Goal: Task Accomplishment & Management: Manage account settings

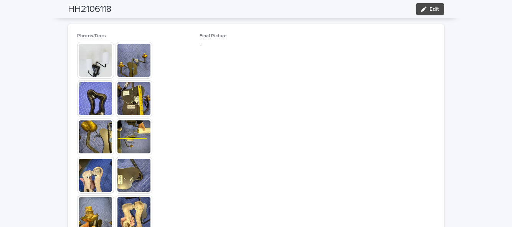
scroll to position [369, 0]
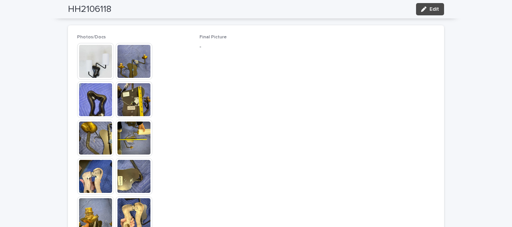
click at [433, 11] on span "Edit" at bounding box center [434, 9] width 10 height 5
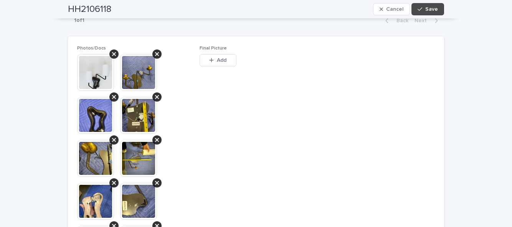
scroll to position [414, 0]
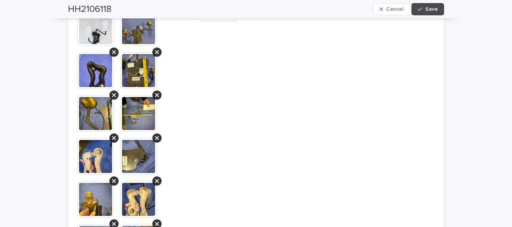
click at [307, 168] on span "Final Picture This file cannot be opened Download File Add" at bounding box center [255, 178] width 113 height 355
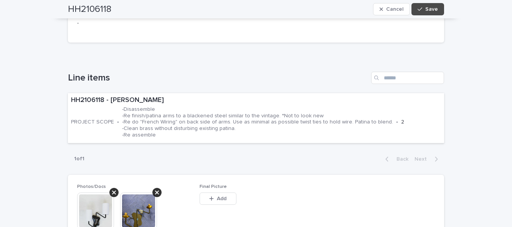
scroll to position [230, 0]
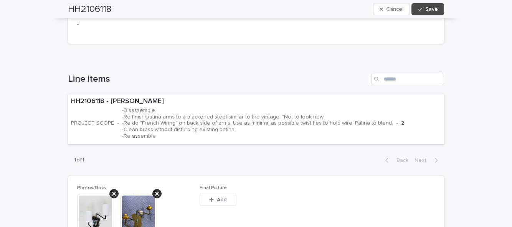
click at [217, 197] on span "Add" at bounding box center [222, 199] width 10 height 5
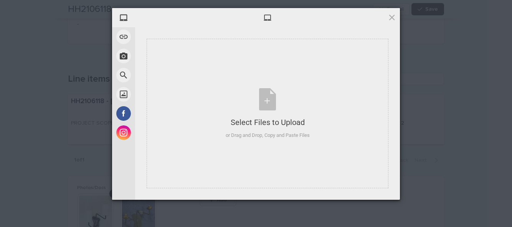
click at [272, 101] on div "Select Files to Upload or Drag and Drop, Copy and Paste Files" at bounding box center [268, 113] width 84 height 51
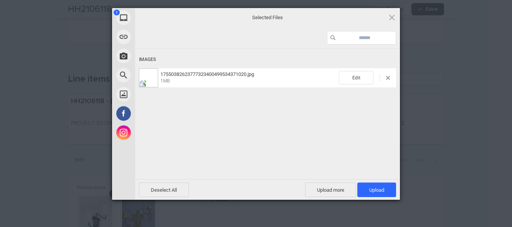
click at [382, 187] on span "Upload 1" at bounding box center [376, 190] width 15 height 6
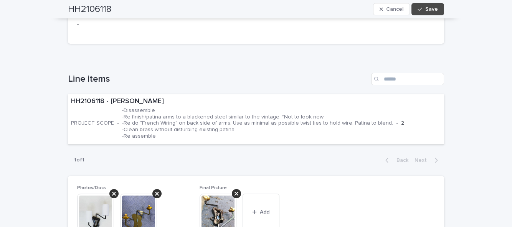
click at [440, 11] on button "Save" at bounding box center [427, 9] width 33 height 12
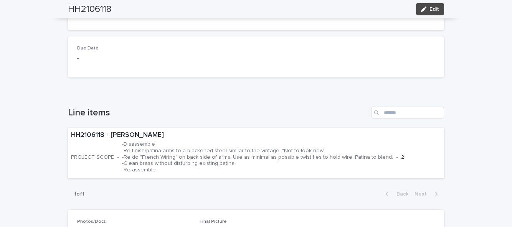
scroll to position [52, 0]
click at [436, 9] on span "Edit" at bounding box center [434, 9] width 10 height 5
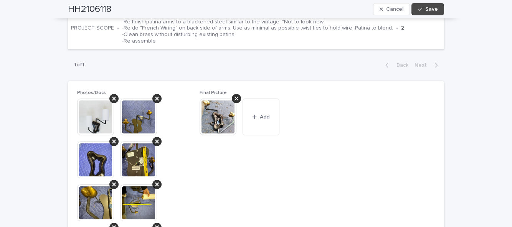
scroll to position [324, 0]
click at [260, 99] on button "Add" at bounding box center [260, 117] width 37 height 37
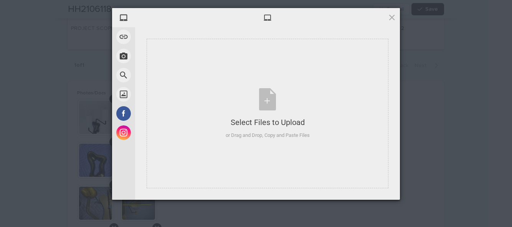
click at [266, 105] on div "Select Files to Upload or Drag and Drop, Copy and Paste Files" at bounding box center [268, 113] width 84 height 51
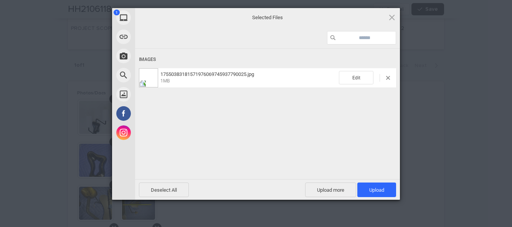
click at [377, 186] on span "Upload 1" at bounding box center [376, 190] width 39 height 15
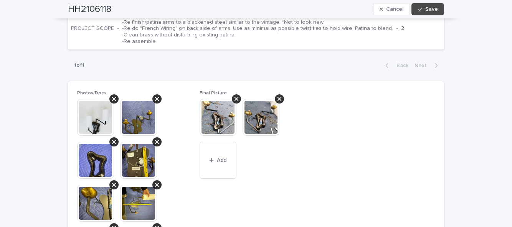
click at [435, 11] on span "Save" at bounding box center [431, 9] width 13 height 5
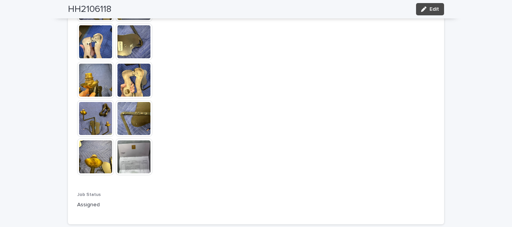
scroll to position [592, 0]
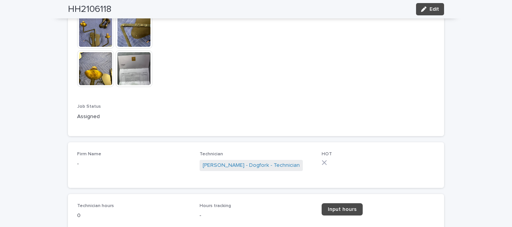
click at [339, 207] on span "Input hours" at bounding box center [342, 209] width 29 height 5
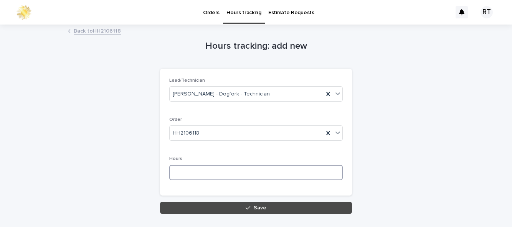
click at [193, 165] on input at bounding box center [255, 172] width 173 height 15
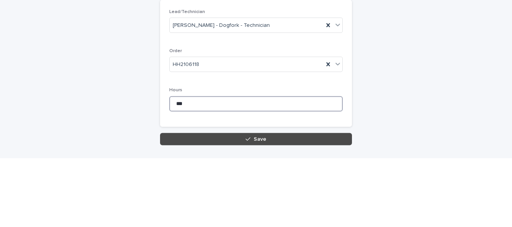
type input "***"
click at [259, 205] on span "Save" at bounding box center [260, 207] width 13 height 5
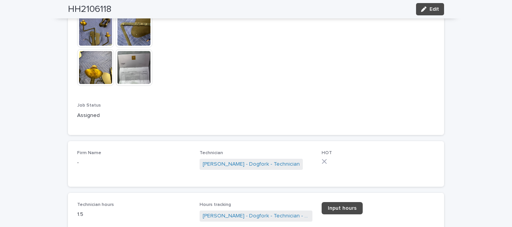
scroll to position [594, 0]
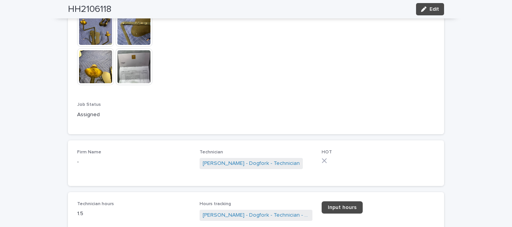
click at [435, 14] on button "Edit" at bounding box center [430, 9] width 28 height 12
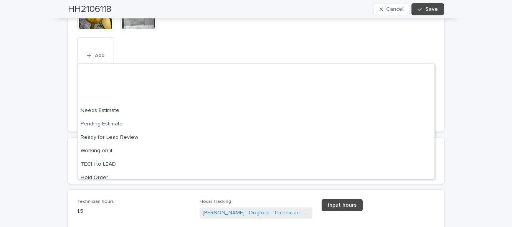
scroll to position [73, 0]
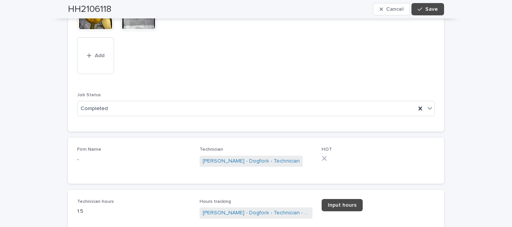
click at [438, 8] on button "Save" at bounding box center [427, 9] width 33 height 12
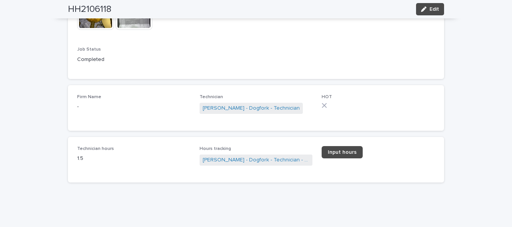
scroll to position [597, 0]
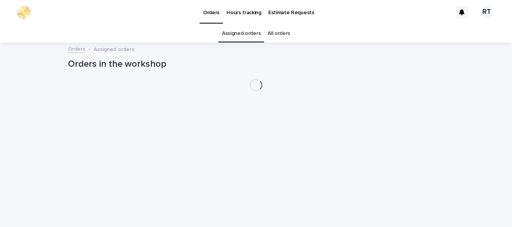
scroll to position [25, 0]
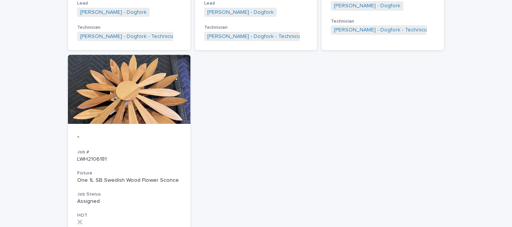
scroll to position [767, 0]
